Goal: Task Accomplishment & Management: Manage account settings

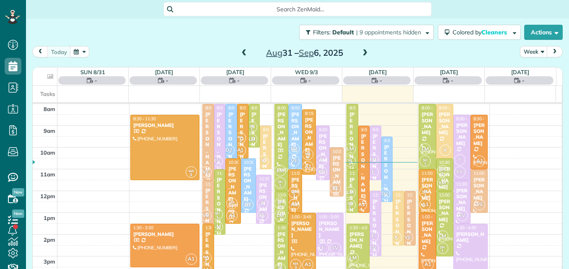
scroll to position [4, 4]
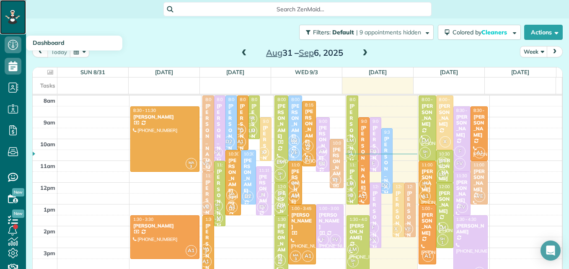
click at [13, 22] on icon at bounding box center [12, 17] width 14 height 14
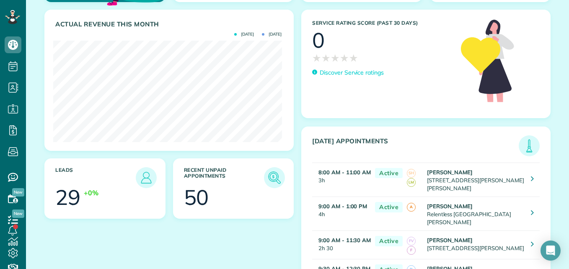
scroll to position [117, 0]
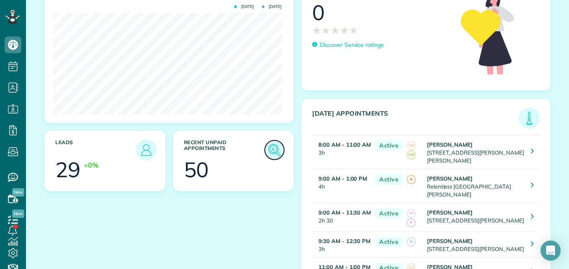
click at [280, 148] on link at bounding box center [274, 150] width 21 height 21
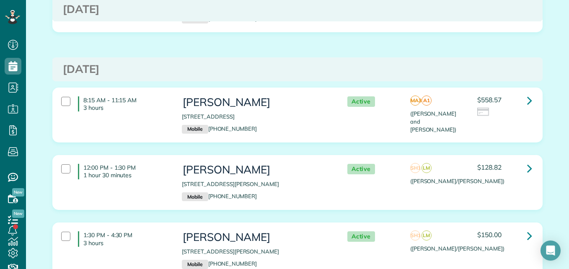
scroll to position [4269, 0]
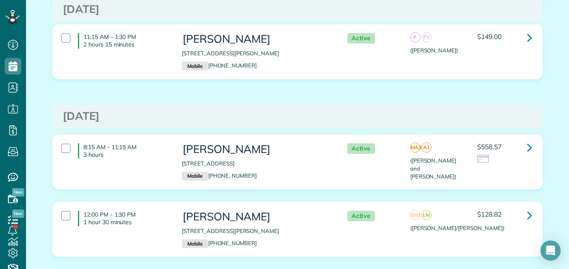
click at [272, 211] on div "Kathryn Tucker 109 Crinium Lily Court Montgomery TX 77316 Mobile (806) 252-8068" at bounding box center [256, 229] width 148 height 37
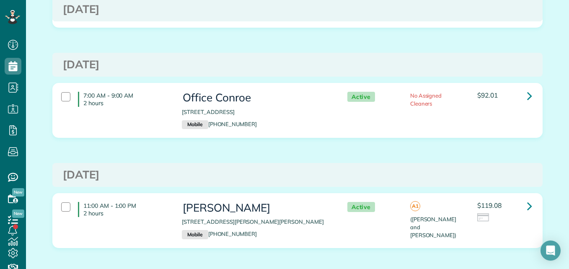
scroll to position [0, 0]
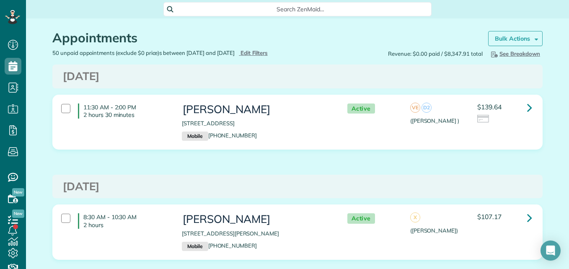
click at [505, 37] on strong "Bulk Actions" at bounding box center [512, 39] width 35 height 8
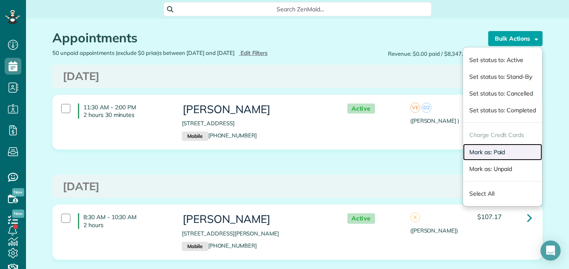
click at [475, 156] on link "Mark as: Paid" at bounding box center [502, 152] width 79 height 17
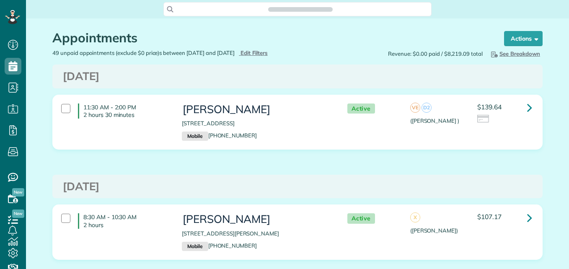
scroll to position [4, 4]
click at [223, 10] on span "Search ZenMaid…" at bounding box center [300, 9] width 255 height 8
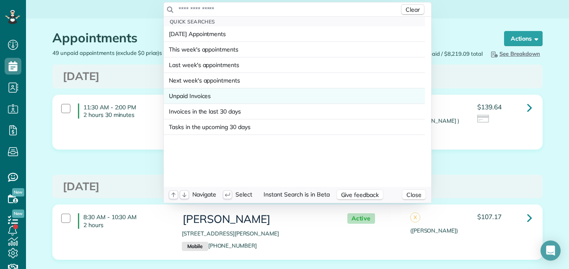
click at [191, 98] on span "Unpaid Invoices" at bounding box center [190, 96] width 42 height 8
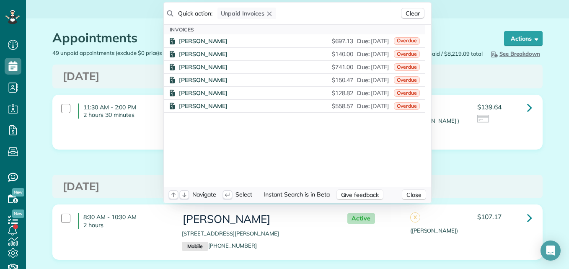
click at [12, 70] on html "Dashboard Scheduling Calendar View List View Dispatch View - Weekly scheduling …" at bounding box center [284, 134] width 569 height 269
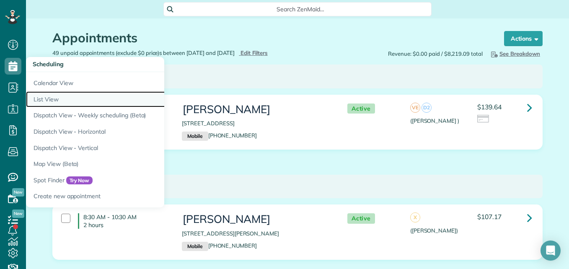
click at [44, 101] on link "List View" at bounding box center [131, 99] width 210 height 16
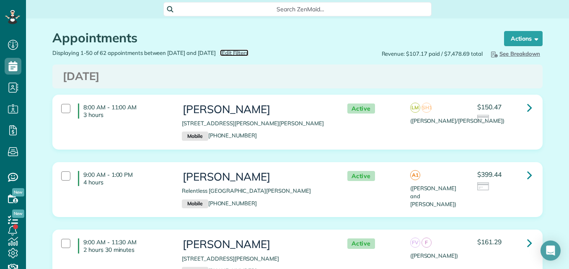
click at [249, 52] on span "Edit Filters" at bounding box center [235, 52] width 27 height 7
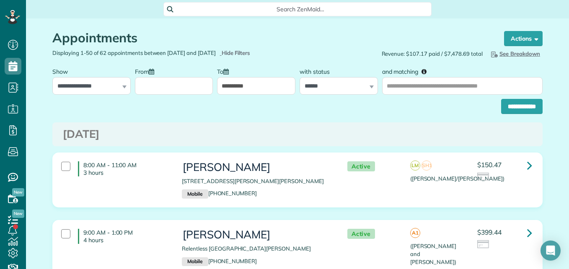
click at [179, 84] on input "From" at bounding box center [174, 86] width 78 height 18
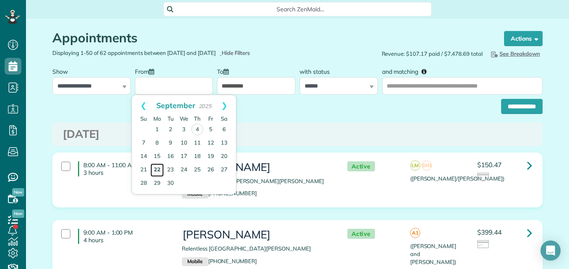
click at [159, 169] on link "22" at bounding box center [156, 169] width 13 height 13
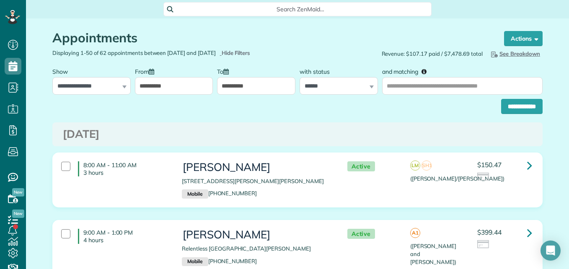
click at [156, 90] on input "**********" at bounding box center [174, 86] width 78 height 18
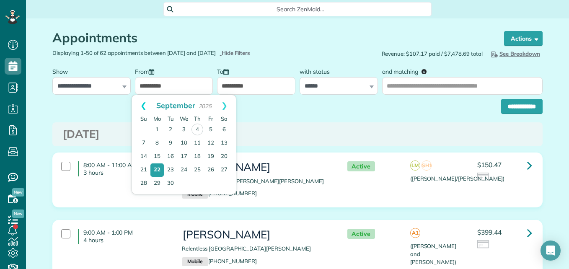
click at [144, 104] on link "Prev" at bounding box center [143, 105] width 23 height 21
click at [159, 179] on link "25" at bounding box center [156, 182] width 13 height 13
type input "**********"
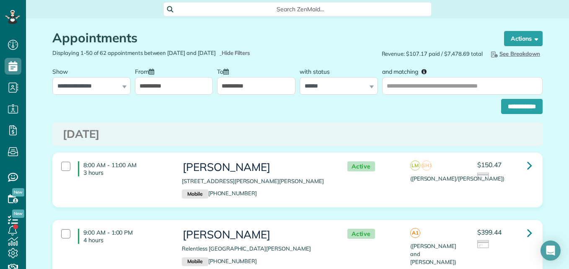
click at [275, 93] on input "**********" at bounding box center [256, 86] width 78 height 18
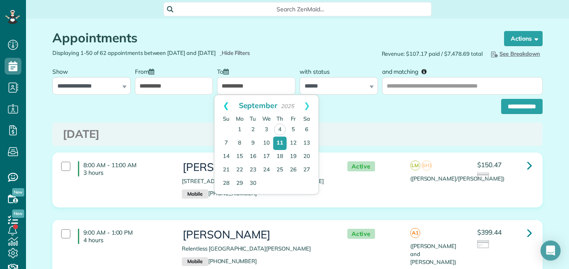
click at [229, 103] on link "Prev" at bounding box center [226, 105] width 23 height 21
click at [293, 185] on link "29" at bounding box center [293, 182] width 13 height 13
type input "**********"
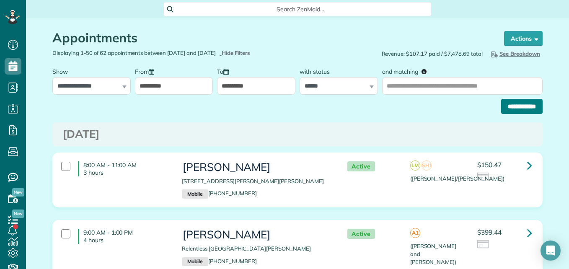
click at [512, 105] on input "**********" at bounding box center [521, 106] width 41 height 15
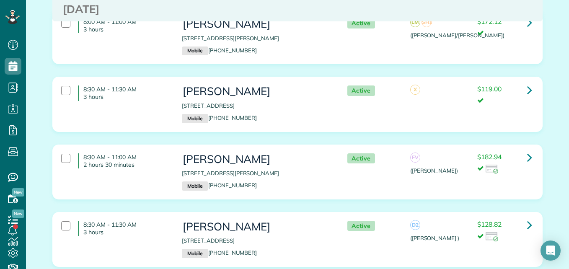
scroll to position [1581, 0]
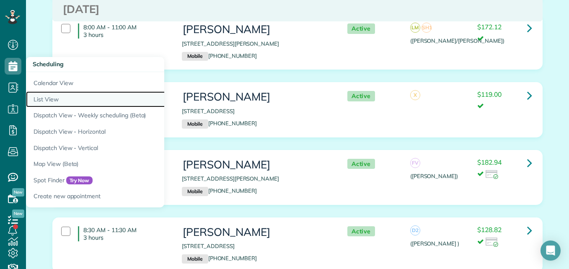
click at [54, 103] on link "List View" at bounding box center [131, 99] width 210 height 16
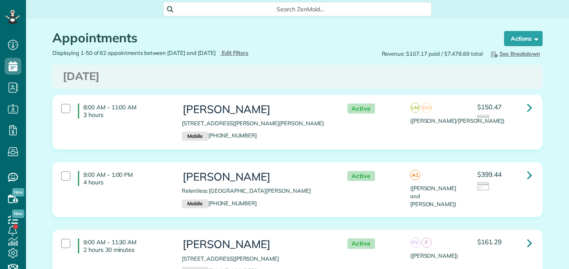
scroll to position [4, 4]
click at [193, 8] on span "Search ZenMaid…" at bounding box center [300, 9] width 255 height 8
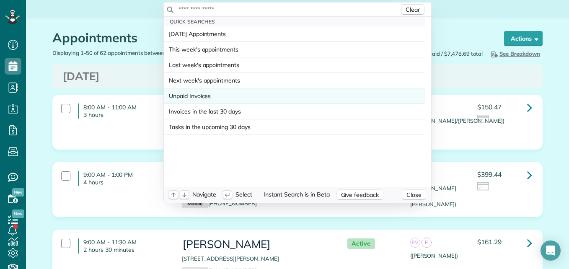
click at [181, 91] on link "Unpaid Invoices" at bounding box center [294, 95] width 261 height 15
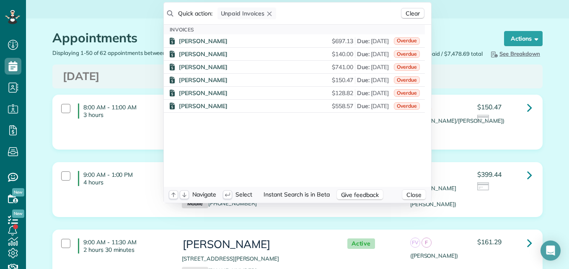
click at [12, 73] on html "Dashboard Scheduling Calendar View List View Dispatch View - Weekly scheduling …" at bounding box center [284, 134] width 569 height 269
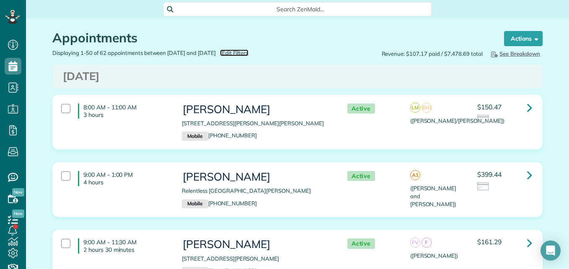
click at [249, 54] on span "Edit Filters" at bounding box center [235, 52] width 27 height 7
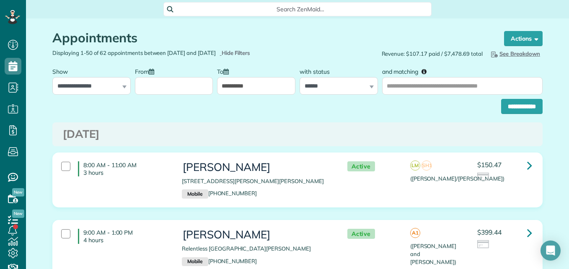
click at [170, 91] on input "From" at bounding box center [174, 86] width 78 height 18
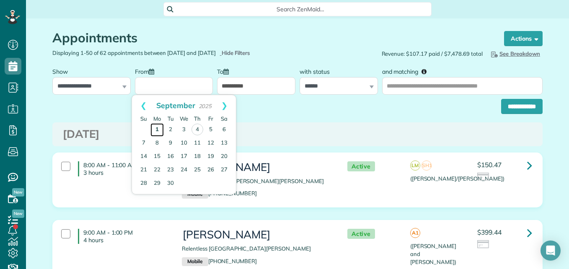
click at [162, 126] on link "1" at bounding box center [156, 129] width 13 height 13
type input "**********"
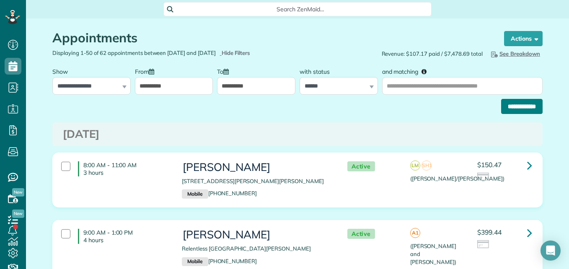
click at [502, 102] on input "**********" at bounding box center [521, 106] width 41 height 15
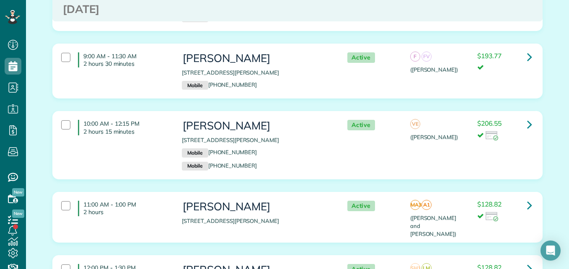
scroll to position [1312, 0]
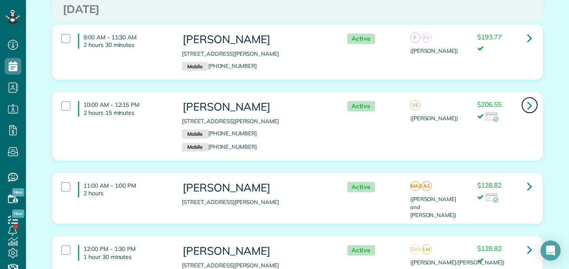
click at [528, 98] on icon at bounding box center [529, 105] width 5 height 15
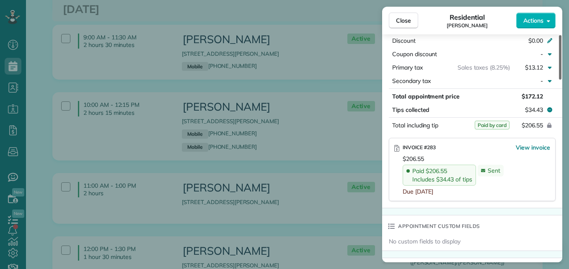
scroll to position [480, 0]
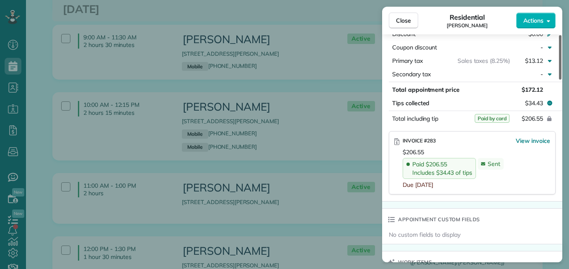
drag, startPoint x: 560, startPoint y: 72, endPoint x: 569, endPoint y: 164, distance: 92.7
click at [562, 80] on div at bounding box center [560, 57] width 3 height 44
click at [408, 26] on button "Close" at bounding box center [403, 21] width 29 height 16
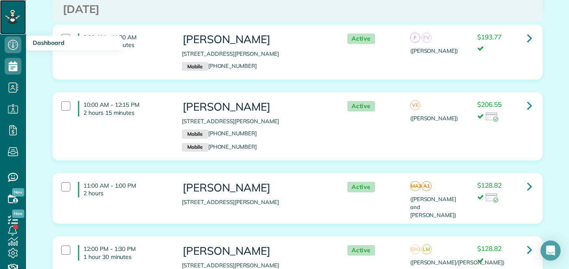
click at [11, 21] on icon at bounding box center [12, 17] width 14 height 14
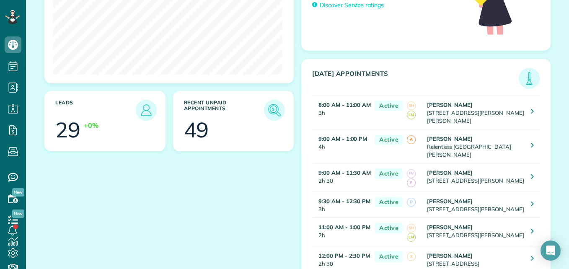
scroll to position [158, 0]
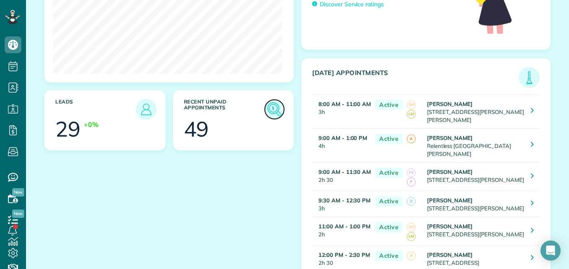
click at [271, 110] on img at bounding box center [274, 109] width 19 height 19
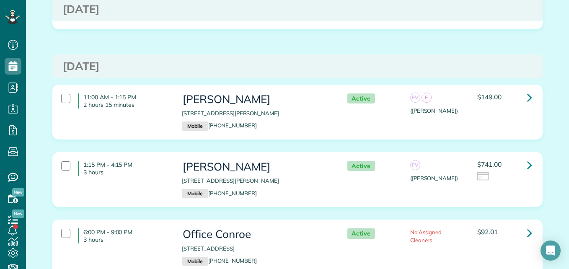
scroll to position [2598, 0]
